Goal: Task Accomplishment & Management: Use online tool/utility

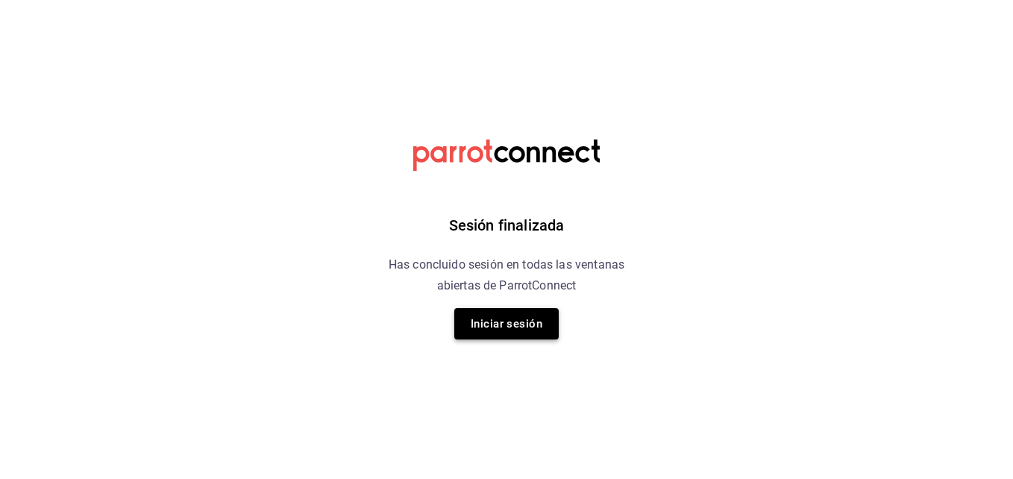
click at [516, 327] on button "Iniciar sesión" at bounding box center [506, 323] width 104 height 31
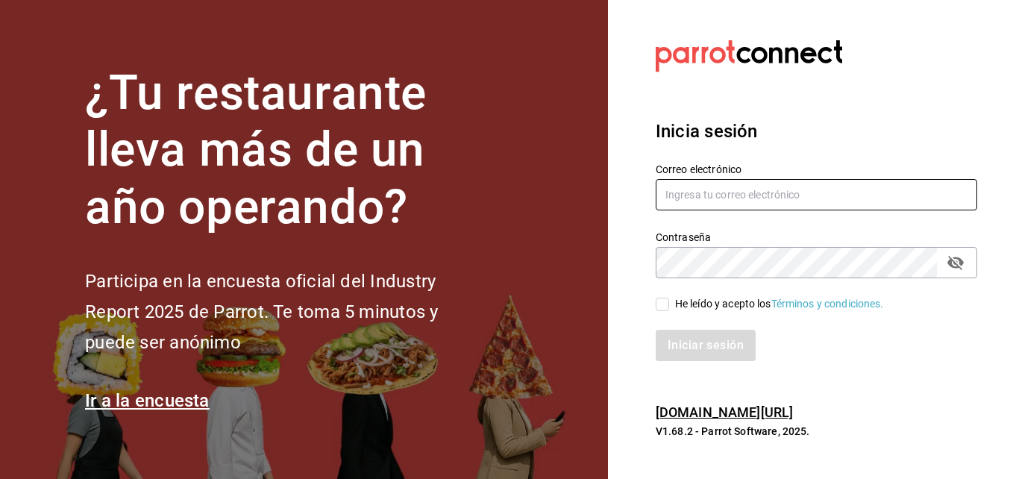
click at [669, 179] on input "text" at bounding box center [816, 194] width 321 height 31
type input "[EMAIL_ADDRESS][DOMAIN_NAME]"
click at [666, 304] on input "He leído y acepto los Términos y condiciones." at bounding box center [662, 304] width 13 height 13
checkbox input "true"
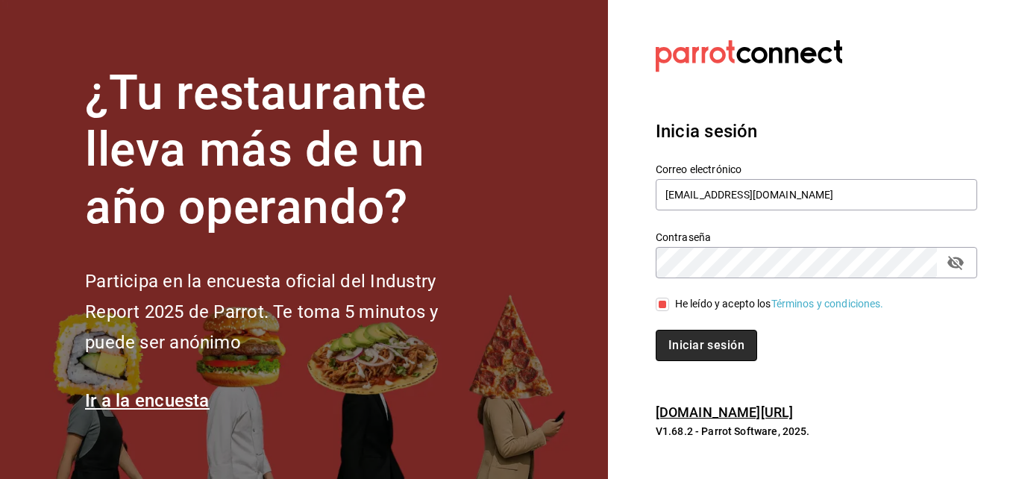
click at [678, 344] on button "Iniciar sesión" at bounding box center [706, 345] width 101 height 31
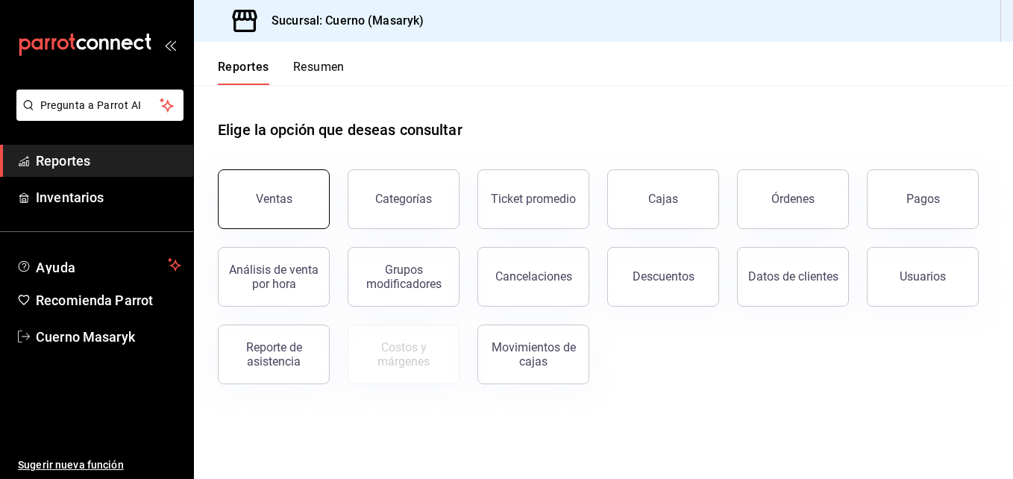
click at [308, 201] on button "Ventas" at bounding box center [274, 199] width 112 height 60
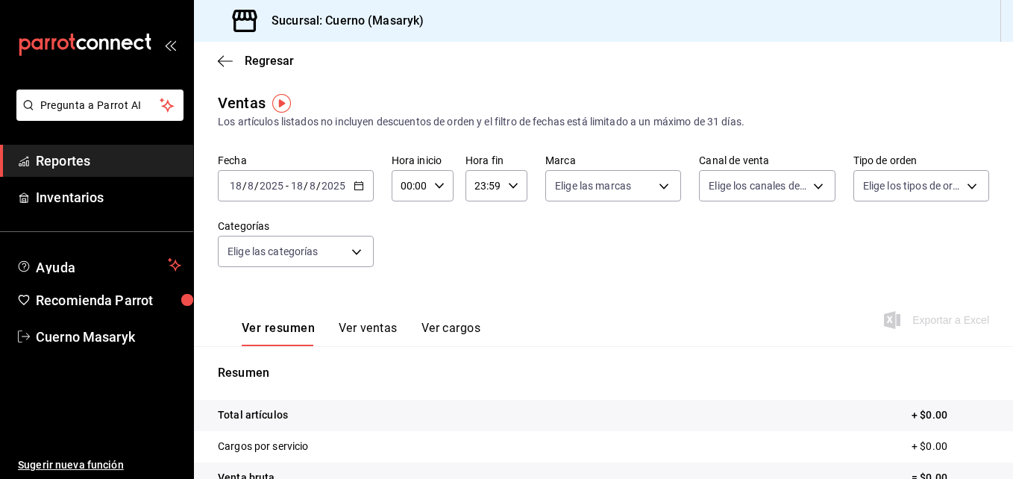
click at [360, 180] on div "2025-08-18 18 / 8 / 2025 - 2025-08-18 18 / 8 / 2025" at bounding box center [296, 185] width 156 height 31
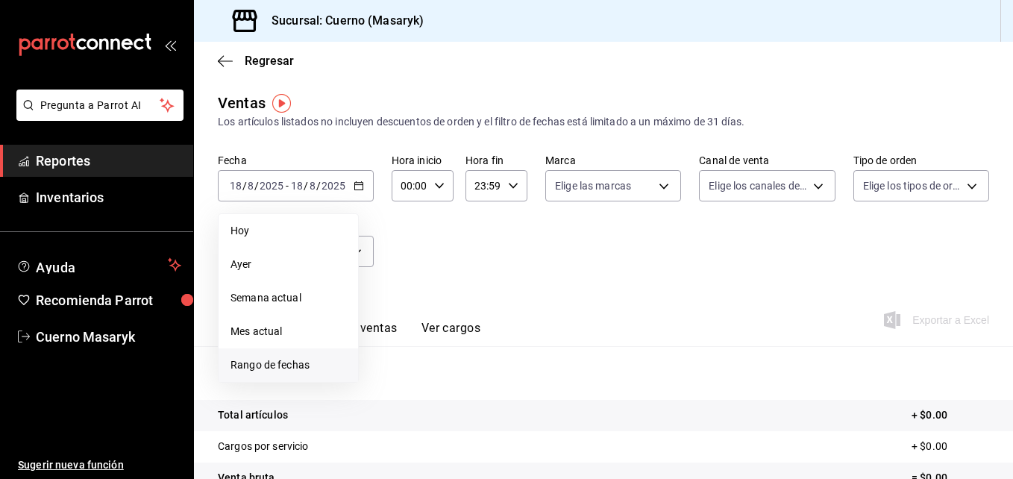
click at [260, 363] on span "Rango de fechas" at bounding box center [288, 365] width 116 height 16
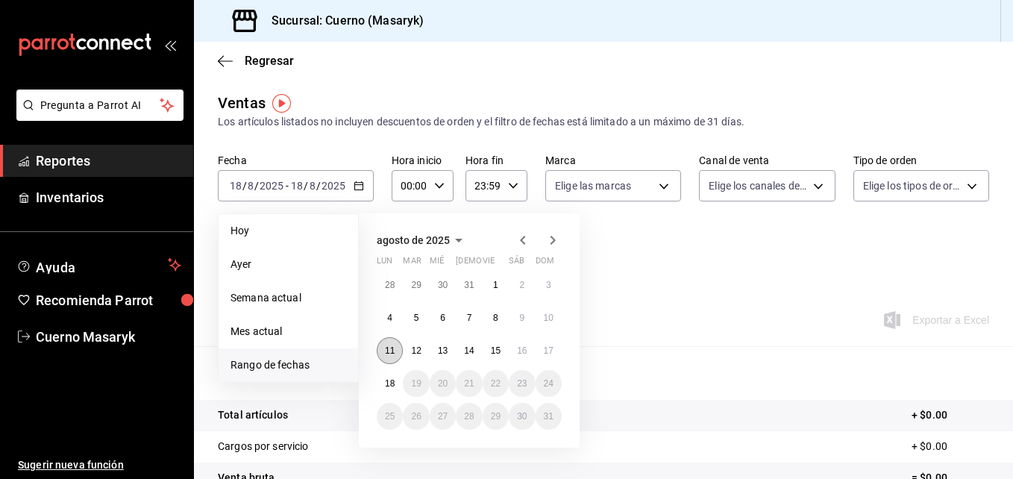
click at [399, 353] on button "11" at bounding box center [390, 350] width 26 height 27
click at [391, 376] on button "18" at bounding box center [390, 383] width 26 height 27
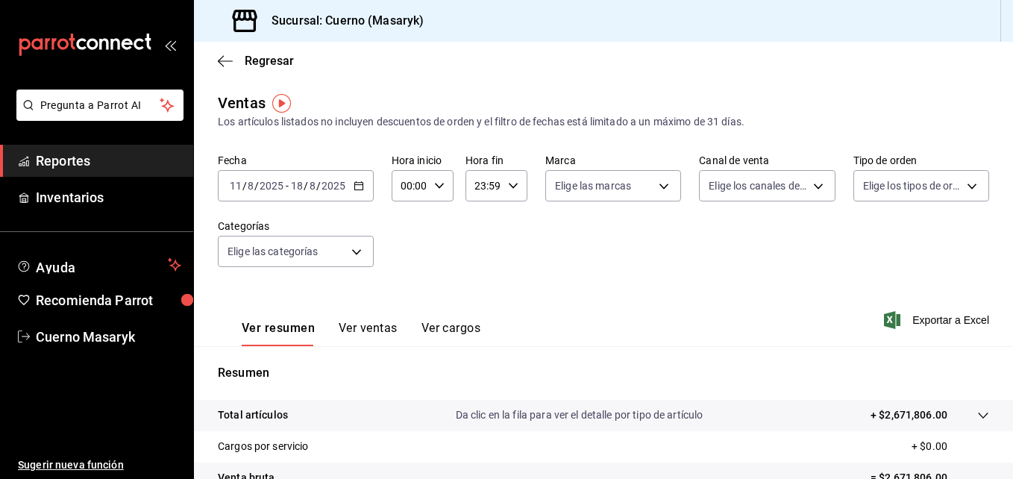
click at [436, 186] on \(Stroke\) "button" at bounding box center [439, 185] width 9 height 5
click at [410, 254] on button "04" at bounding box center [406, 246] width 25 height 30
type input "04:00"
click at [512, 185] on div at bounding box center [506, 239] width 1013 height 479
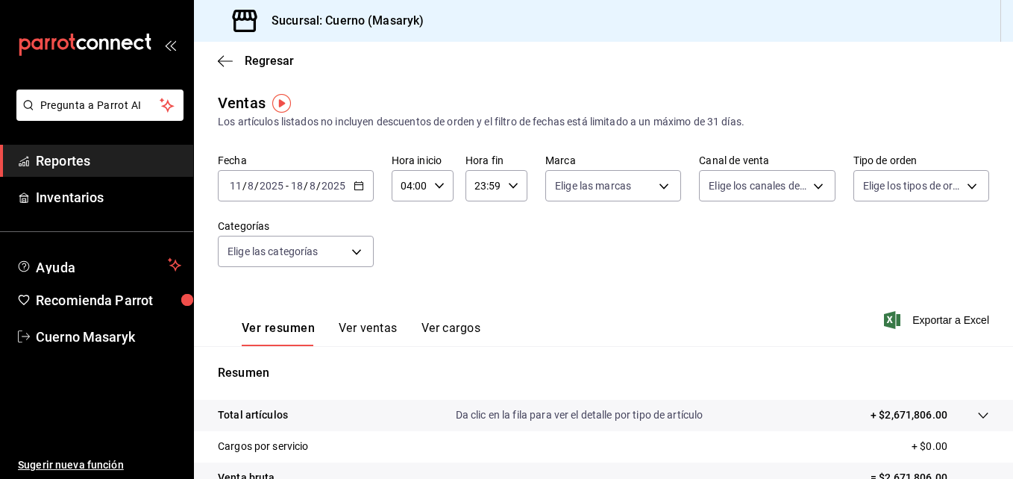
click at [512, 185] on \(Stroke\) "button" at bounding box center [513, 185] width 9 height 5
click at [474, 234] on button "05" at bounding box center [478, 220] width 25 height 30
type input "05:59"
click at [598, 235] on div at bounding box center [506, 239] width 1013 height 479
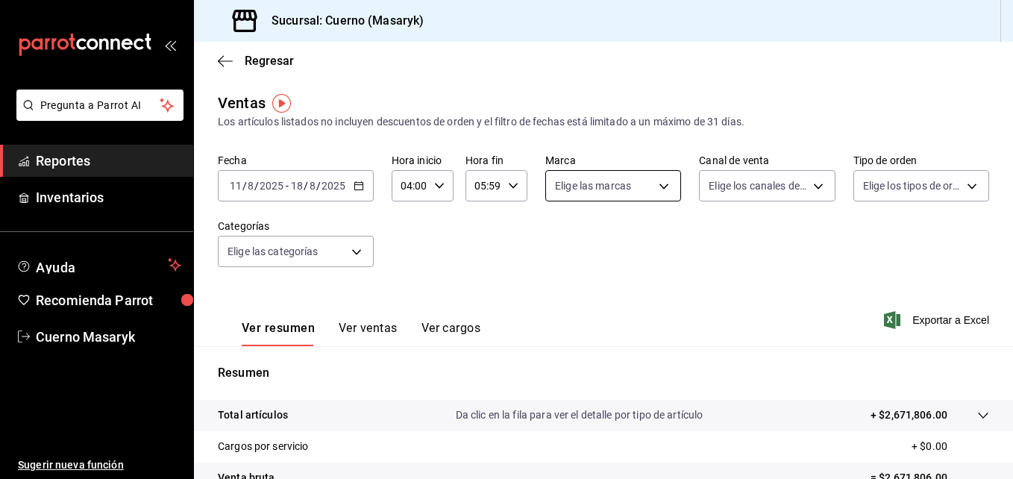
click at [656, 193] on body "Pregunta a Parrot AI Reportes Inventarios Ayuda Recomienda Parrot Cuerno Masary…" at bounding box center [506, 239] width 1013 height 479
click at [554, 294] on input "checkbox" at bounding box center [557, 293] width 13 height 13
checkbox input "true"
type input "4ea0d660-02b3-4785-bb88-48b5ef6e196c"
checkbox input "true"
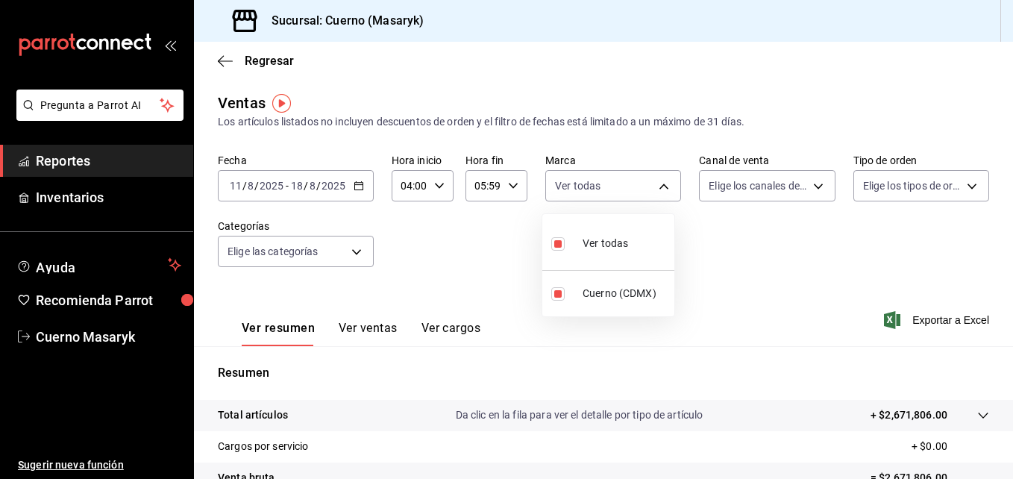
click at [779, 213] on div at bounding box center [506, 239] width 1013 height 479
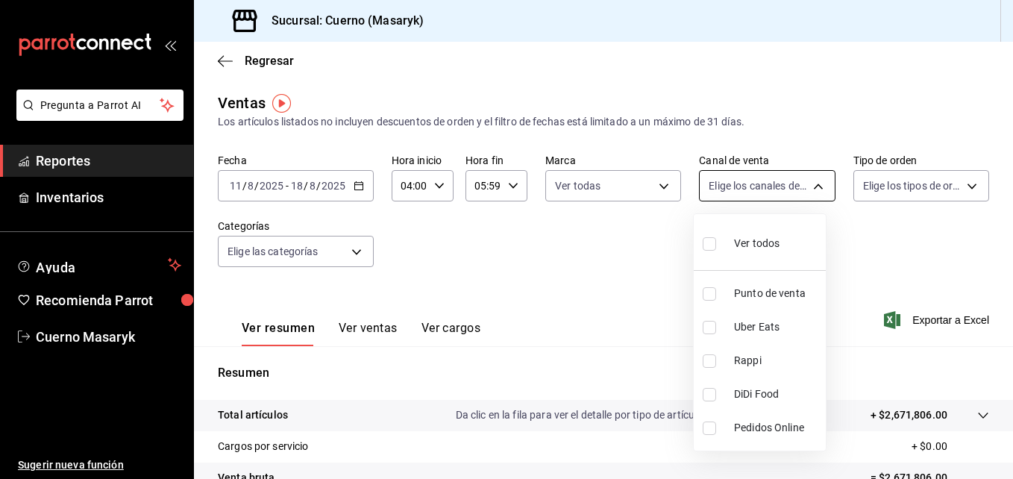
click at [809, 192] on body "Pregunta a Parrot AI Reportes Inventarios Ayuda Recomienda Parrot Cuerno Masary…" at bounding box center [506, 239] width 1013 height 479
click at [706, 248] on input "checkbox" at bounding box center [709, 243] width 13 height 13
checkbox input "true"
type input "PARROT,UBER_EATS,RAPPI,DIDI_FOOD,ONLINE"
checkbox input "true"
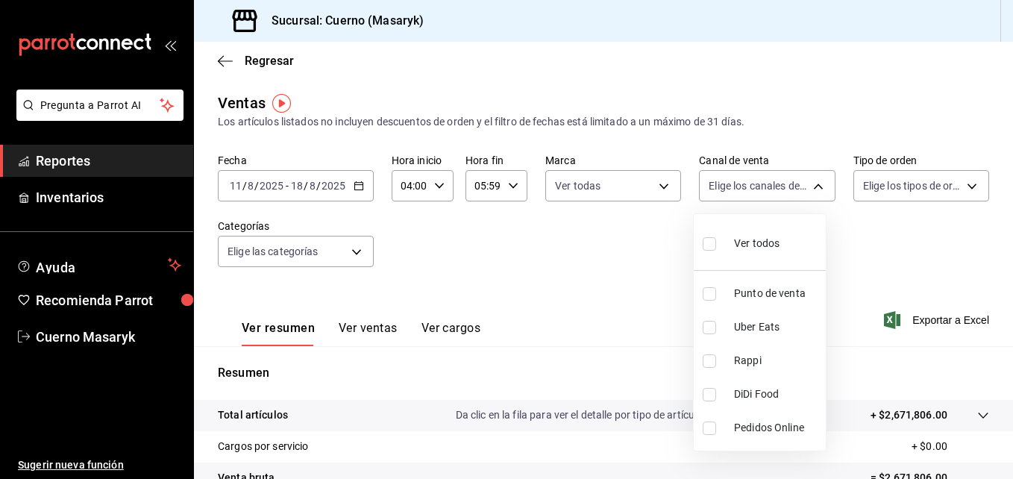
checkbox input "true"
click at [937, 235] on div at bounding box center [506, 239] width 1013 height 479
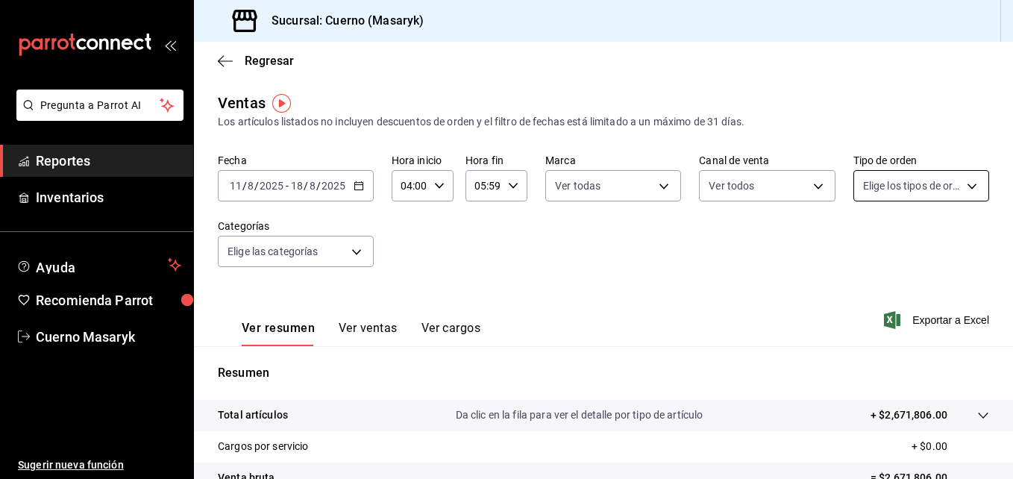
click at [962, 183] on body "Pregunta a Parrot AI Reportes Inventarios Ayuda Recomienda Parrot Cuerno Masary…" at bounding box center [506, 239] width 1013 height 479
click at [858, 246] on input "checkbox" at bounding box center [860, 243] width 13 height 13
checkbox input "true"
type input "d8208262-291b-4595-bbfa-ed1e8660efdb,73ecdc8a-b505-4242-b24a-d5f1595b9b0a,EXTER…"
checkbox input "true"
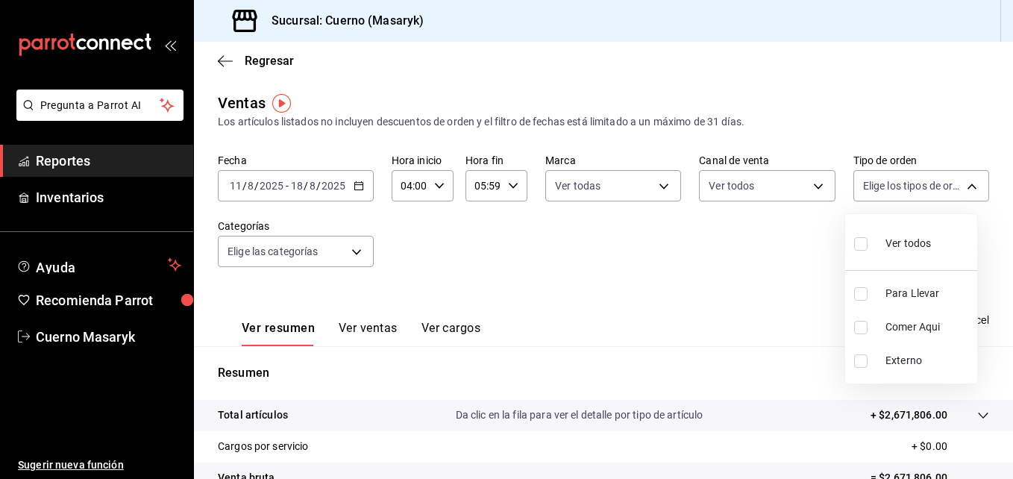
checkbox input "true"
click at [432, 243] on div at bounding box center [506, 239] width 1013 height 479
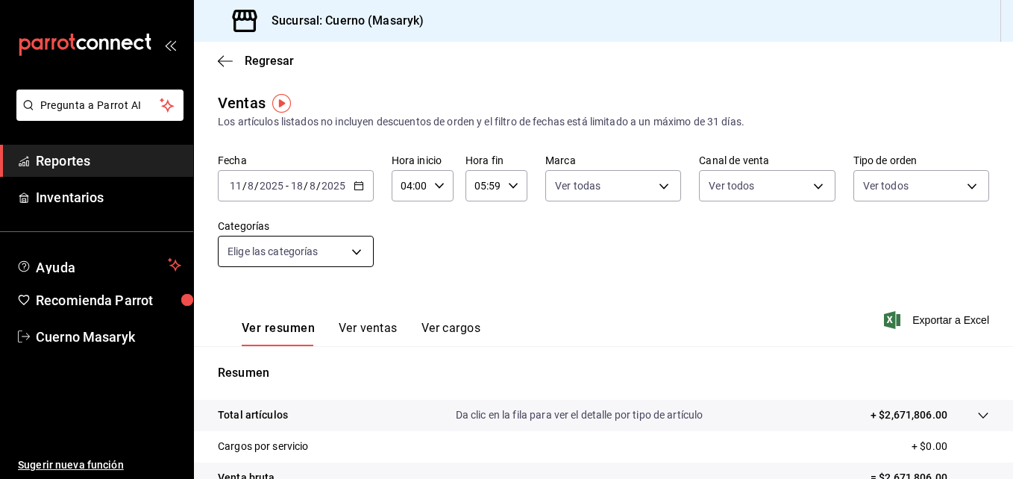
click at [365, 248] on body "Pregunta a Parrot AI Reportes Inventarios Ayuda Recomienda Parrot Cuerno Masary…" at bounding box center [506, 239] width 1013 height 479
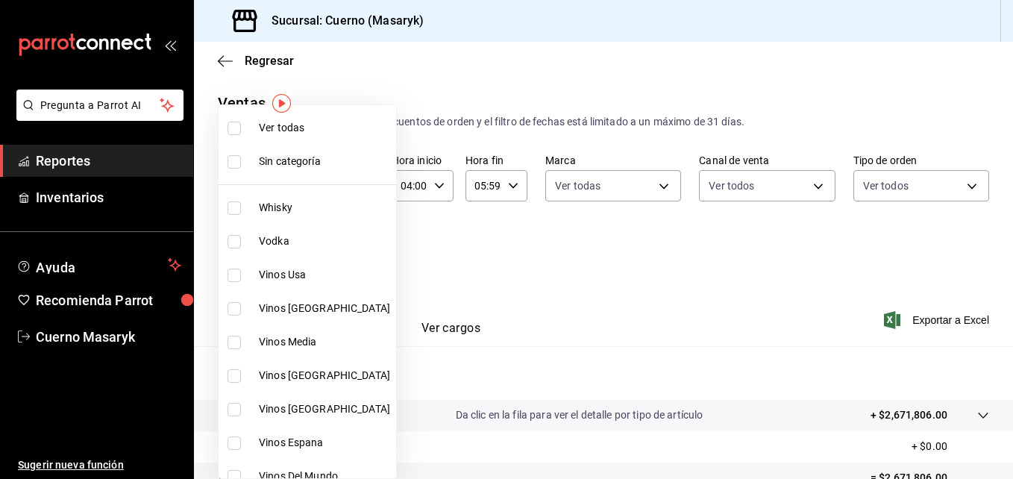
click at [227, 129] on li "Ver todas" at bounding box center [308, 128] width 178 height 34
type input "c67b51a2-384c-483e-a5be-40afd3eac247,ec1a4520-4a99-4810-921e-4abf40ebc8c6,cd2d5…"
checkbox input "true"
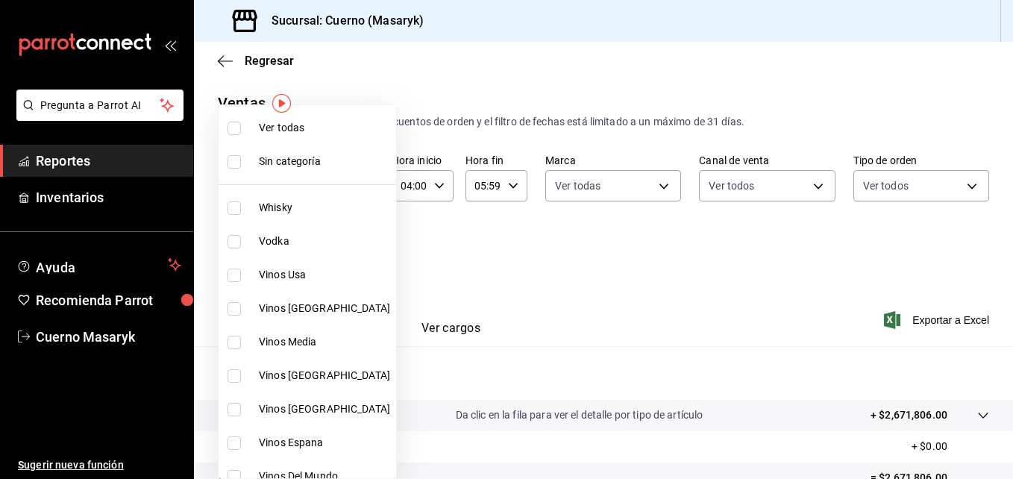
checkbox input "true"
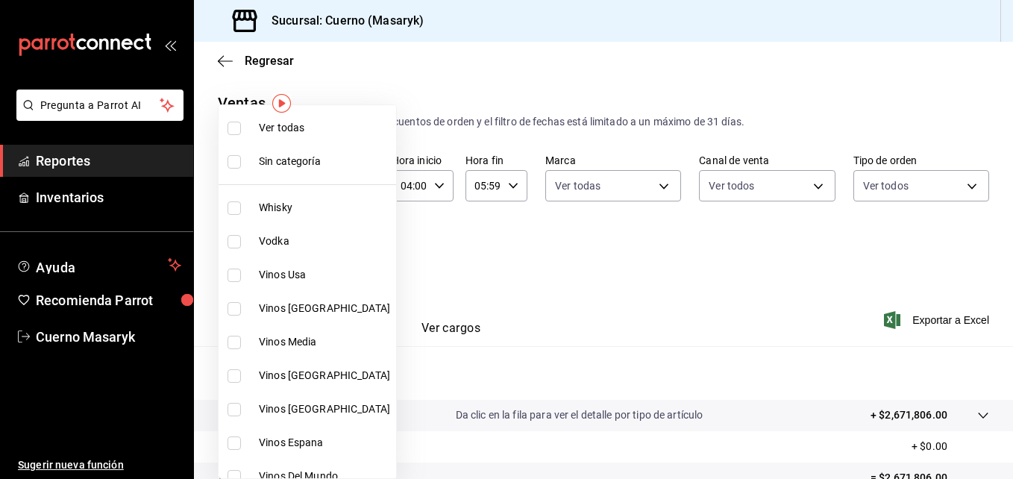
checkbox input "true"
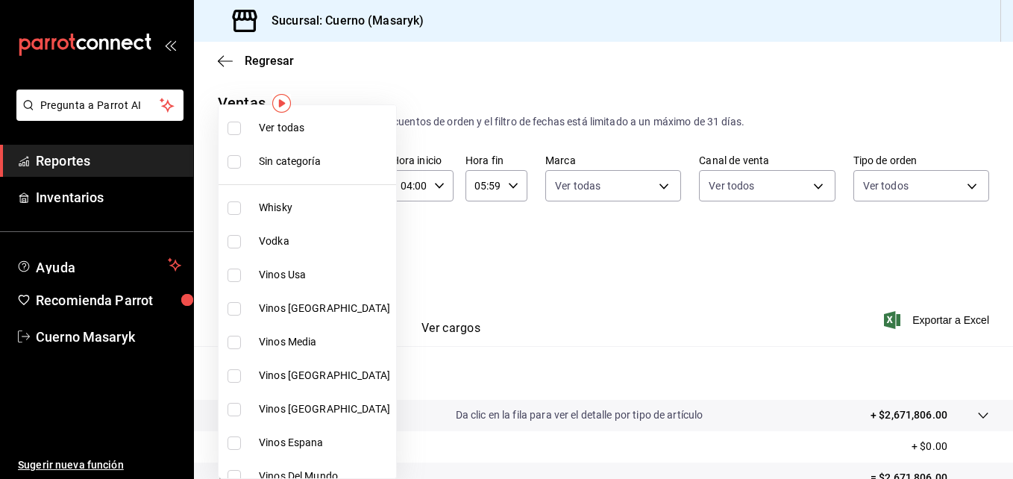
checkbox input "true"
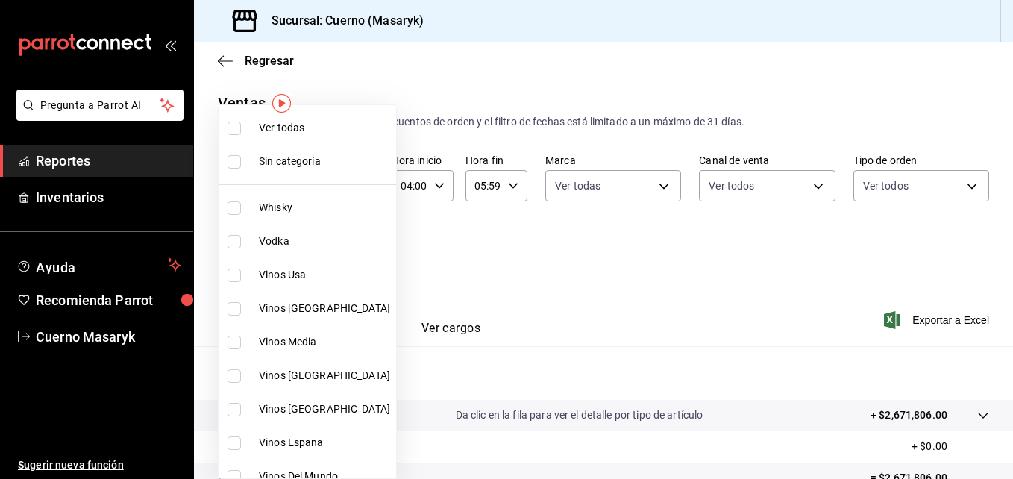
checkbox input "true"
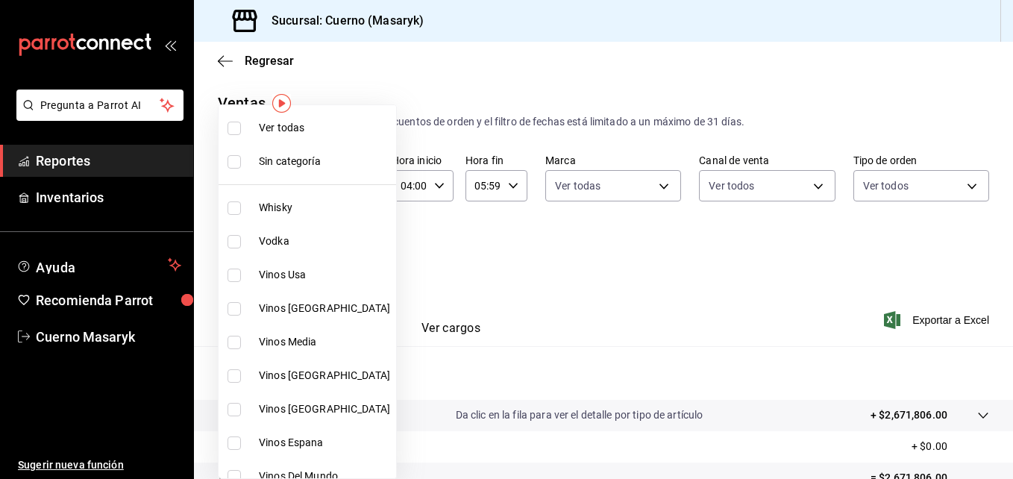
checkbox input "true"
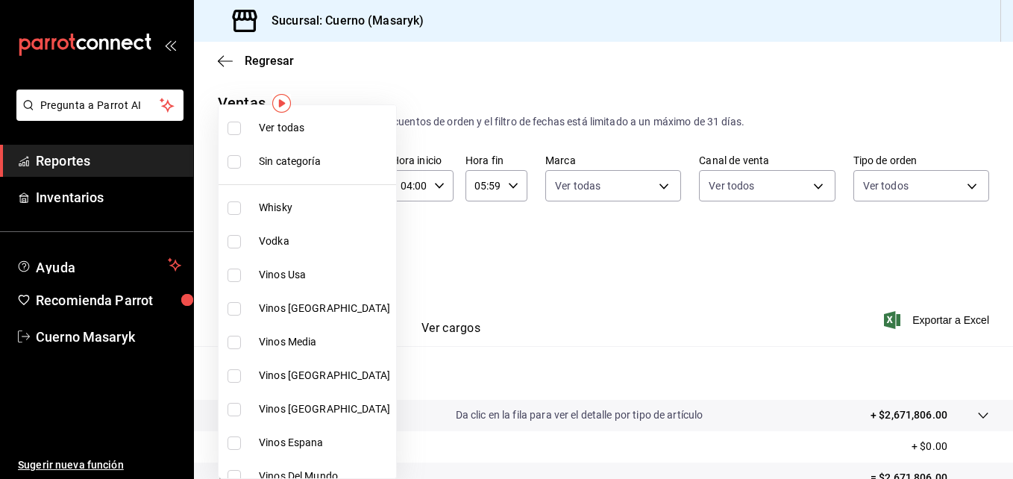
checkbox input "true"
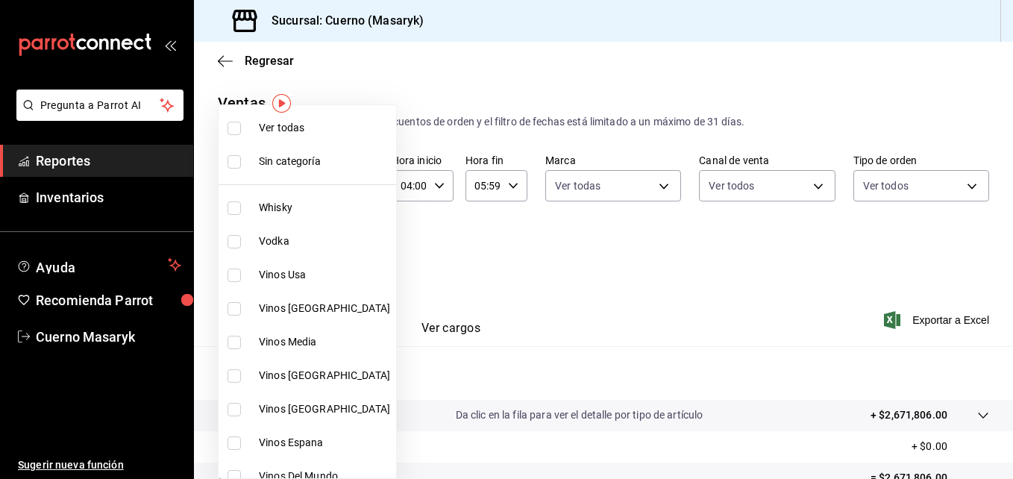
checkbox input "true"
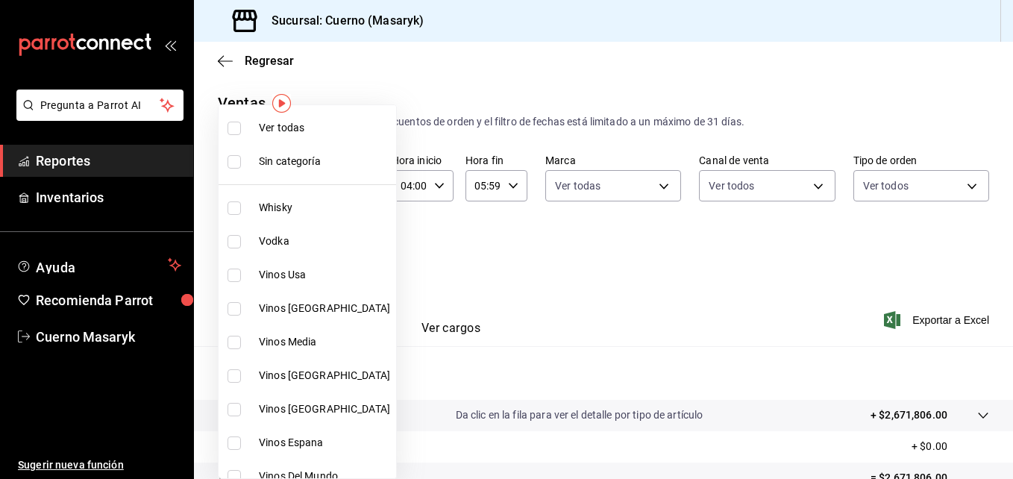
checkbox input "true"
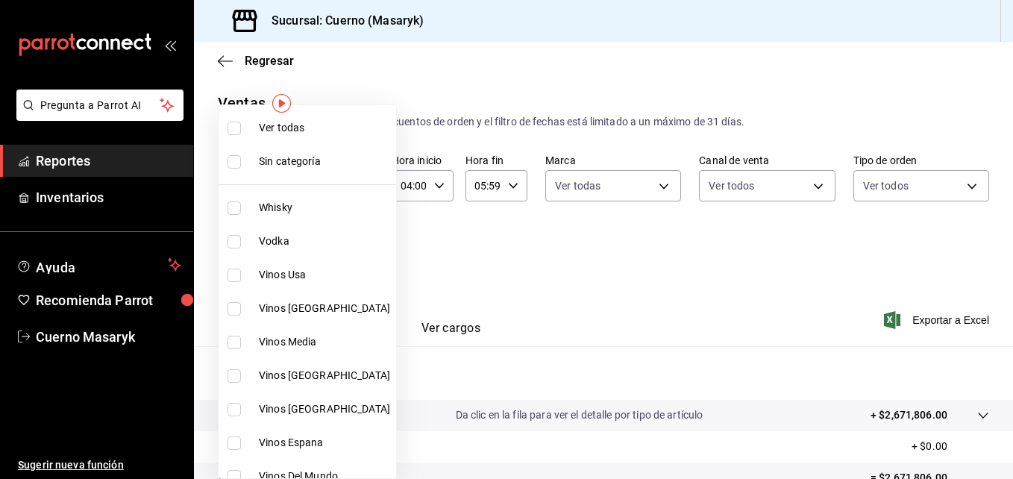
checkbox input "true"
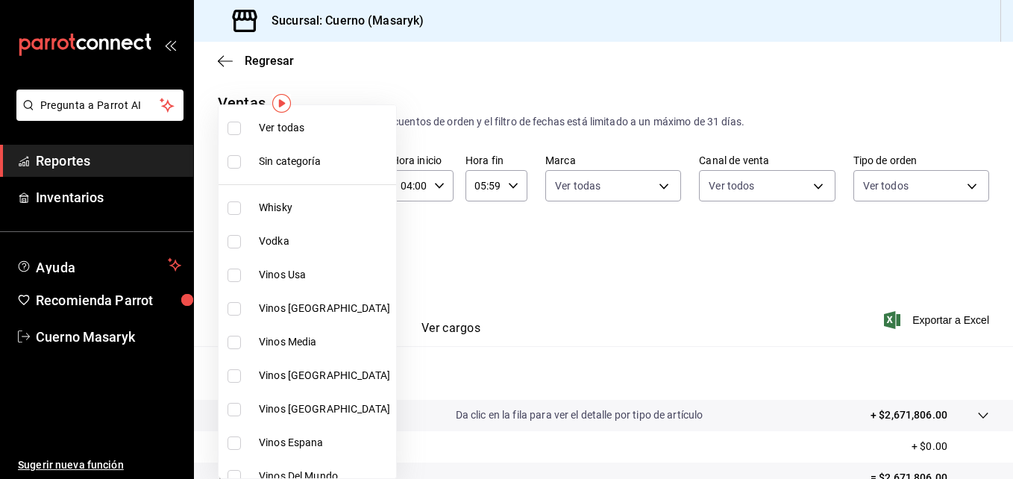
checkbox input "true"
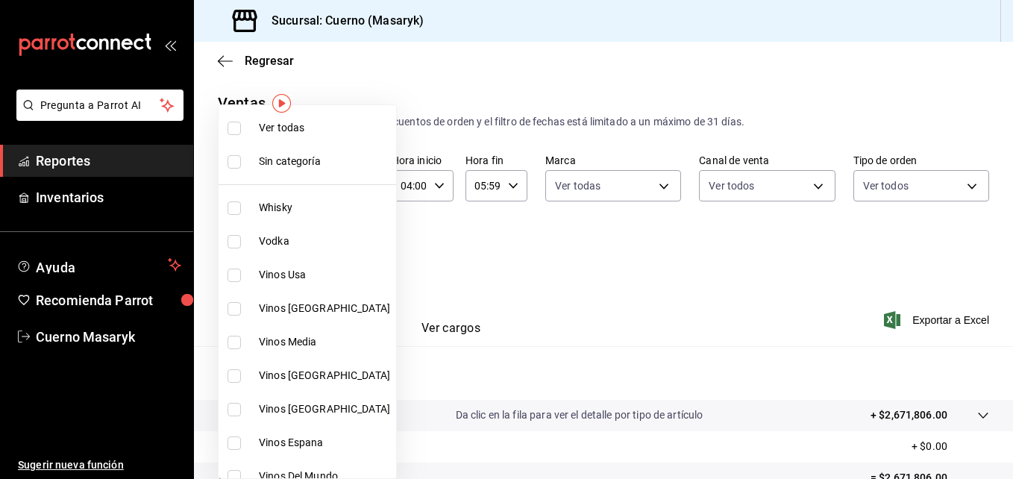
checkbox input "true"
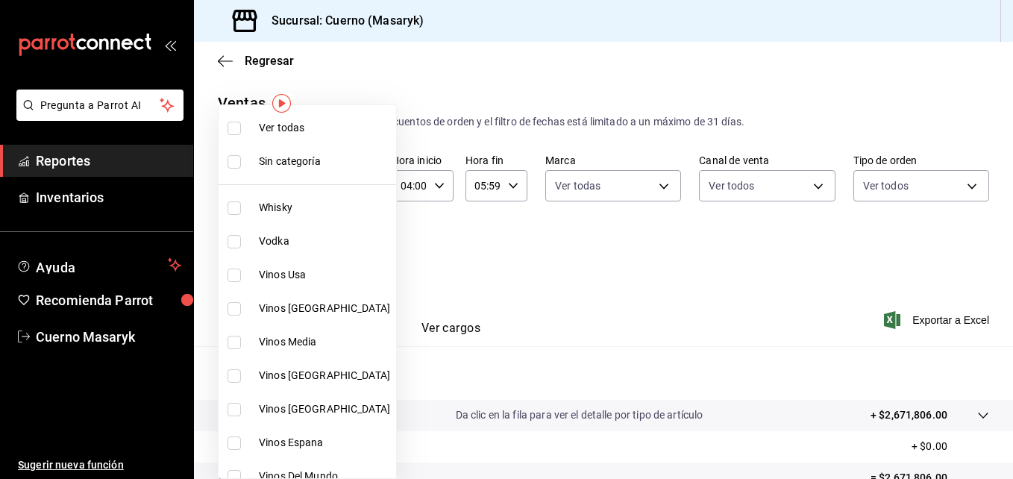
checkbox input "true"
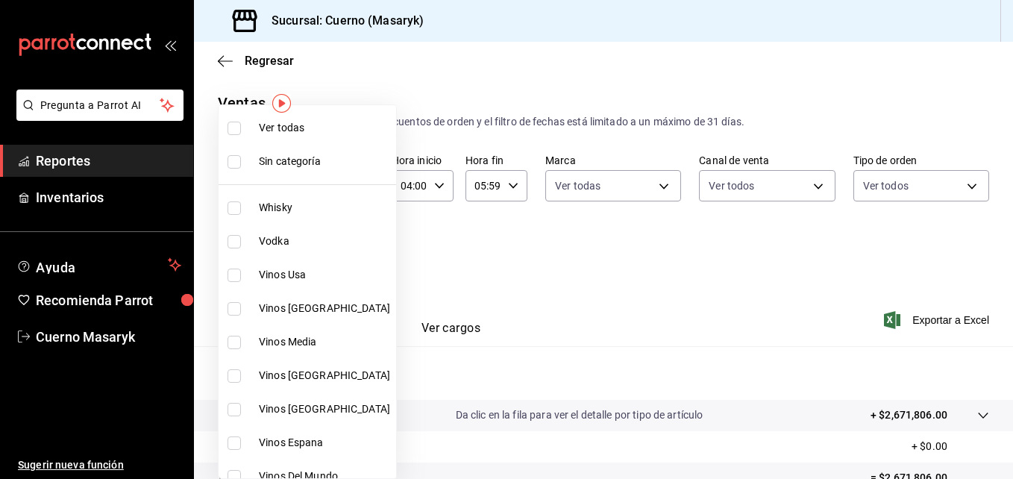
checkbox input "true"
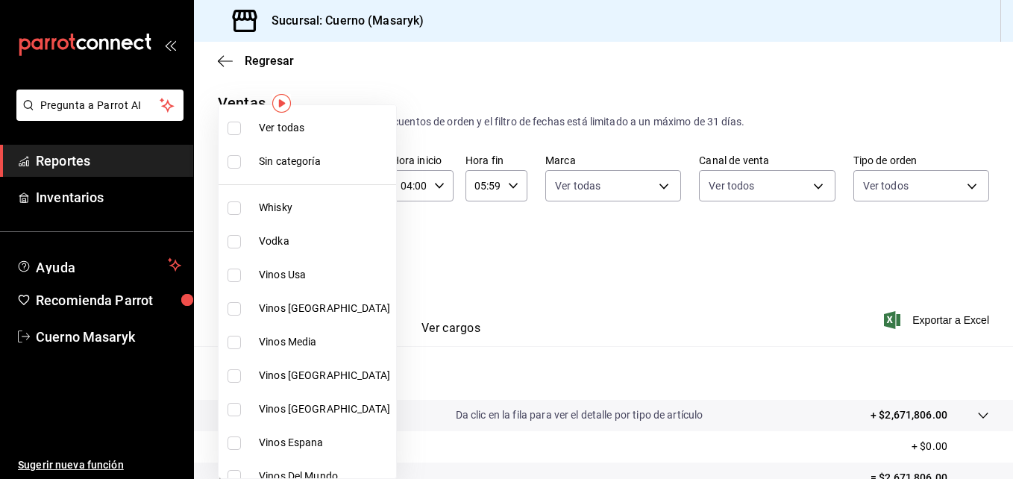
checkbox input "true"
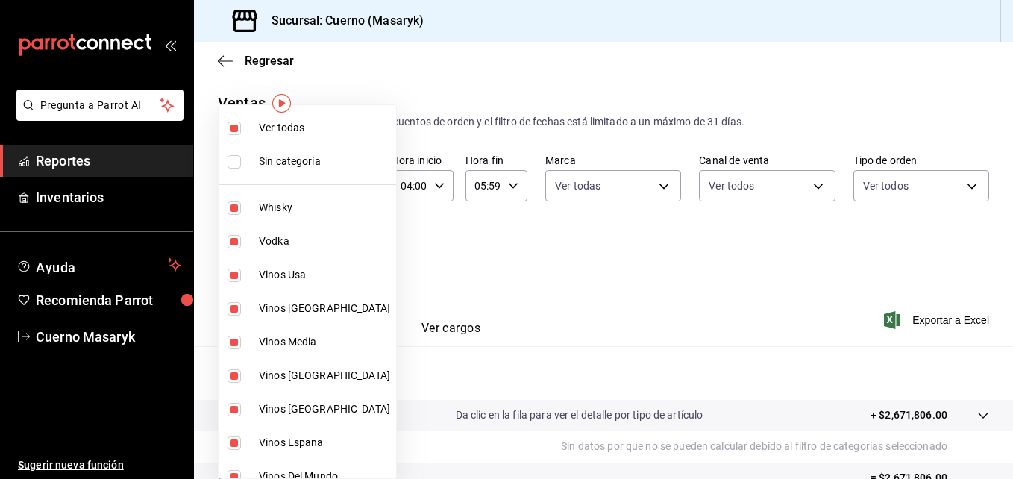
click at [597, 259] on div at bounding box center [506, 239] width 1013 height 479
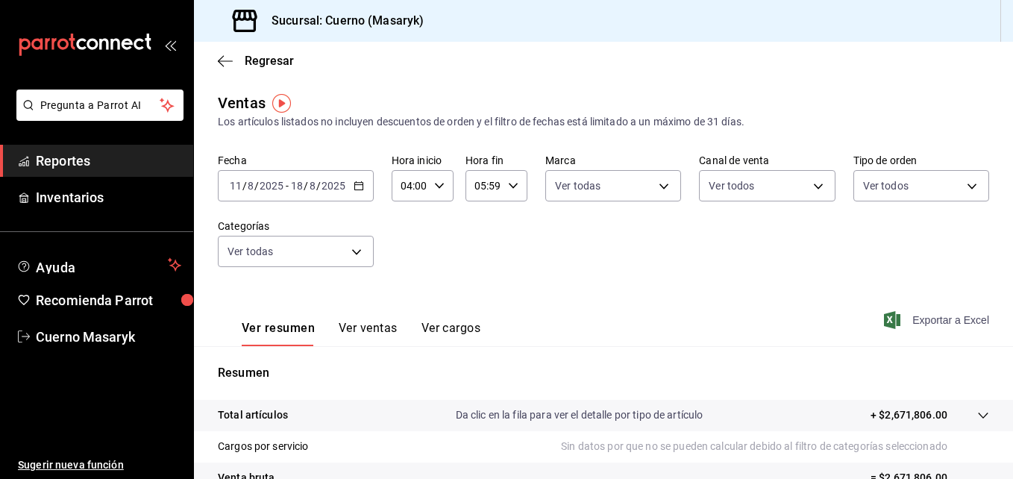
click at [903, 321] on span "Exportar a Excel" at bounding box center [938, 320] width 102 height 18
